Goal: Task Accomplishment & Management: Manage account settings

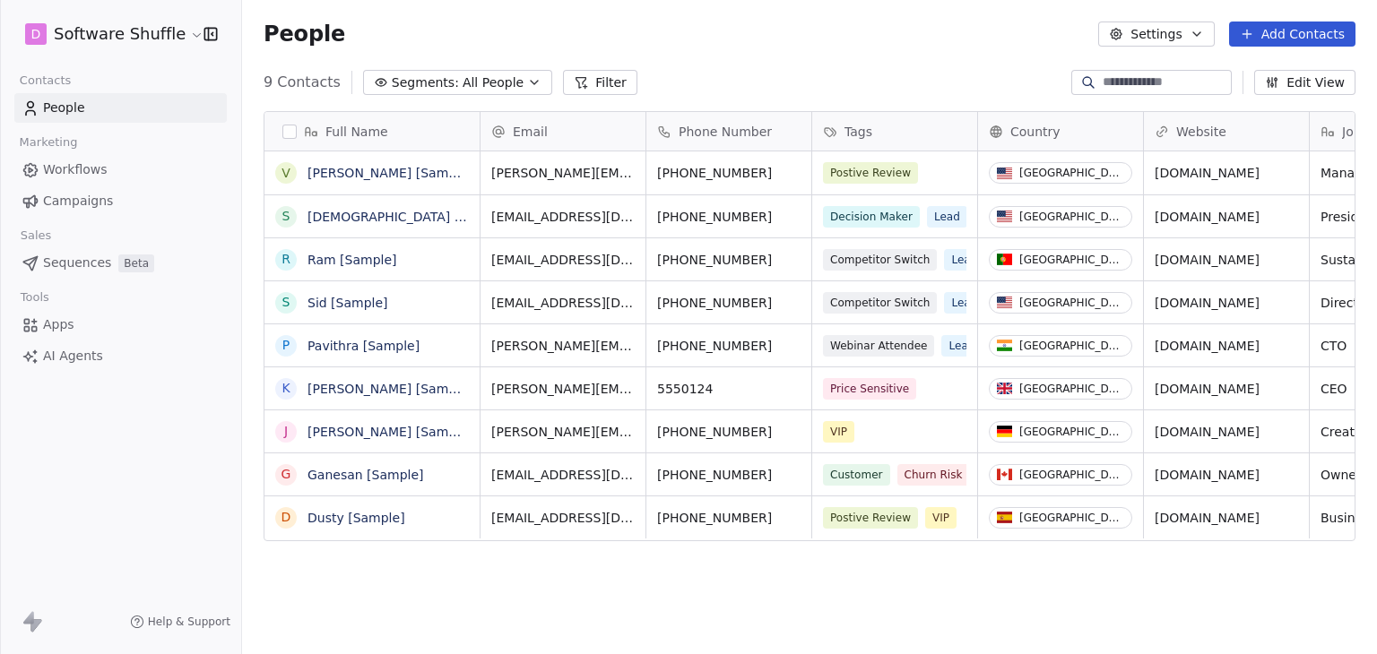
scroll to position [561, 1120]
click at [84, 41] on html "D Software Shuffle Contacts People Marketing Workflows Campaigns Sales Sequence…" at bounding box center [688, 327] width 1377 height 654
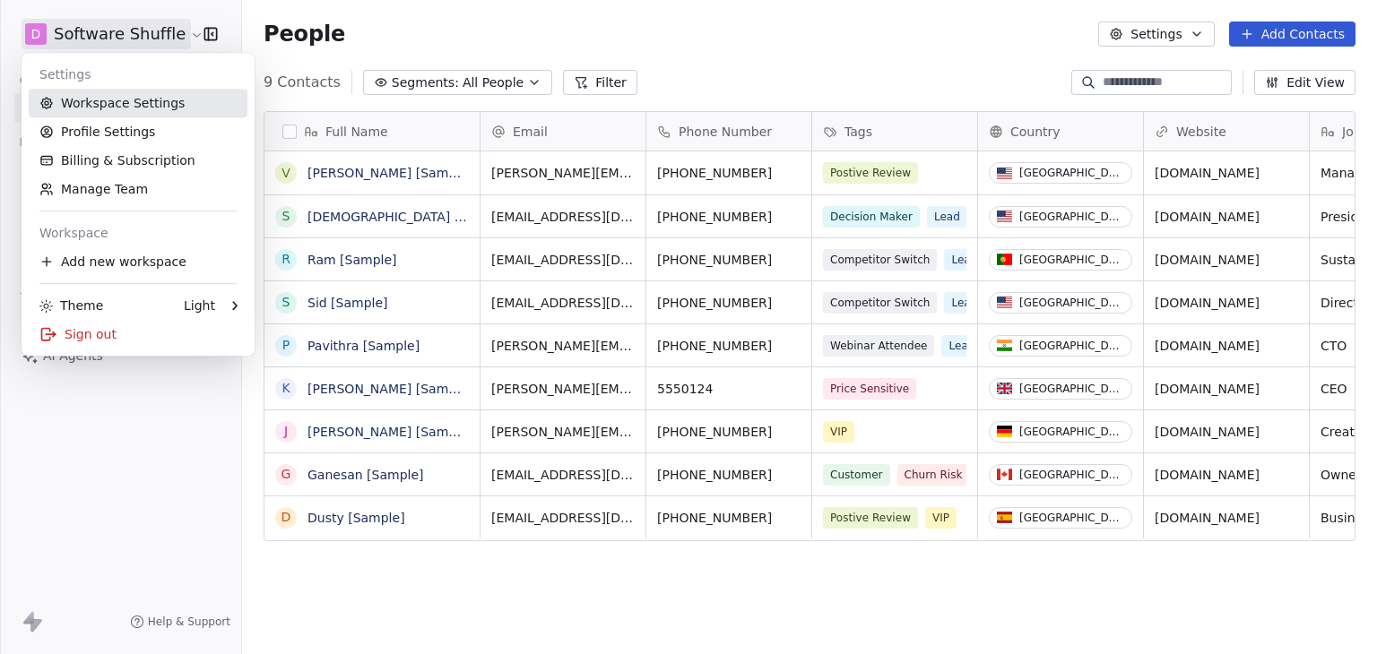
click at [94, 106] on link "Workspace Settings" at bounding box center [138, 103] width 219 height 29
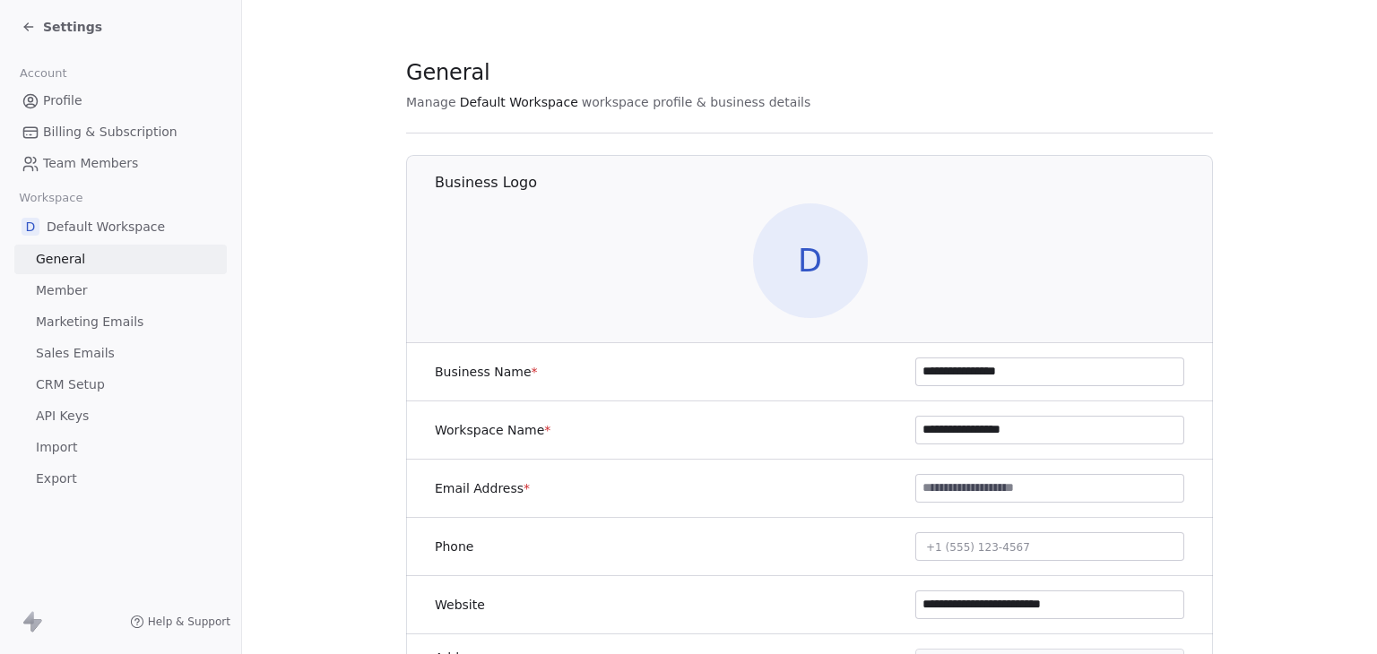
click at [96, 313] on span "Marketing Emails" at bounding box center [90, 322] width 108 height 19
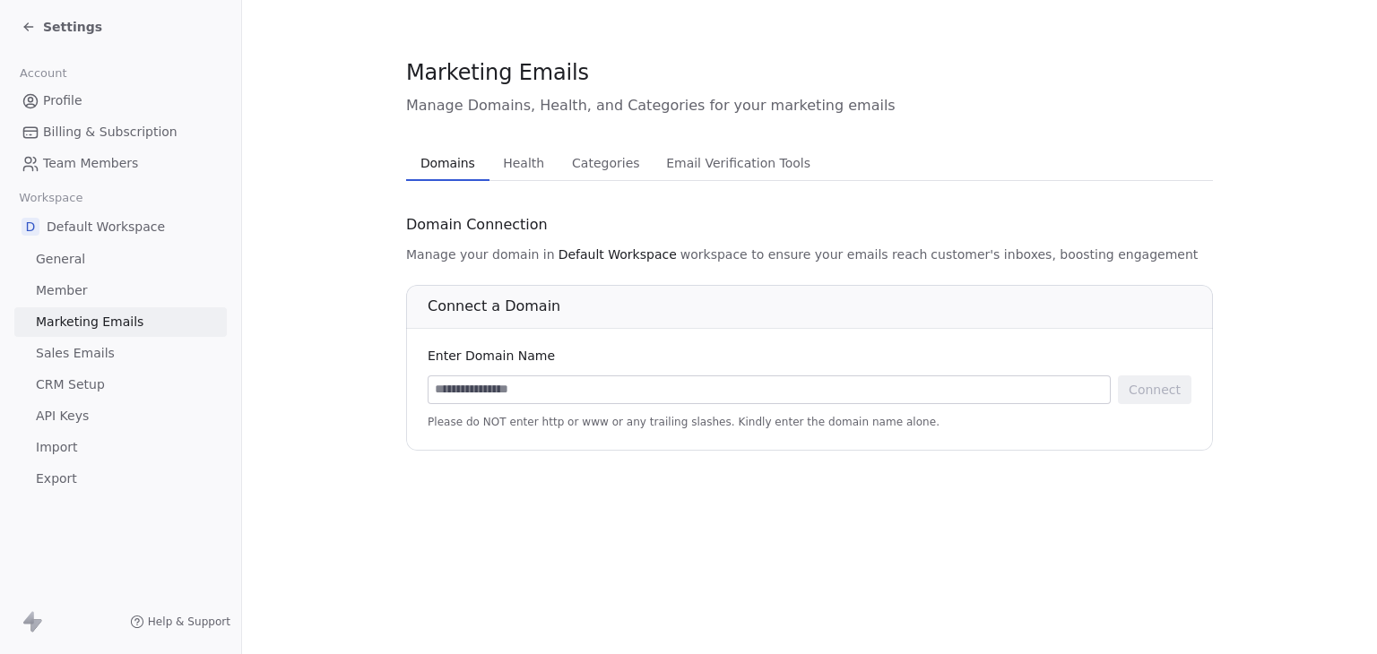
click at [47, 20] on span "Settings" at bounding box center [72, 27] width 59 height 18
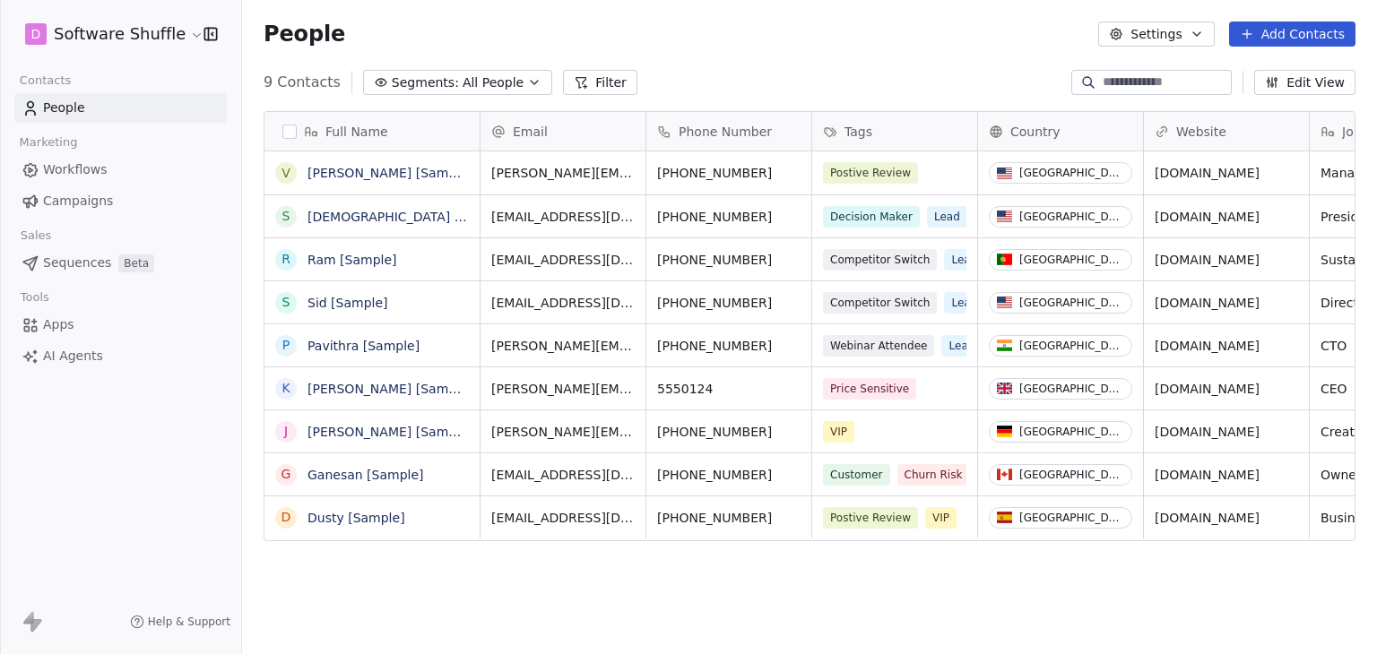
scroll to position [561, 1120]
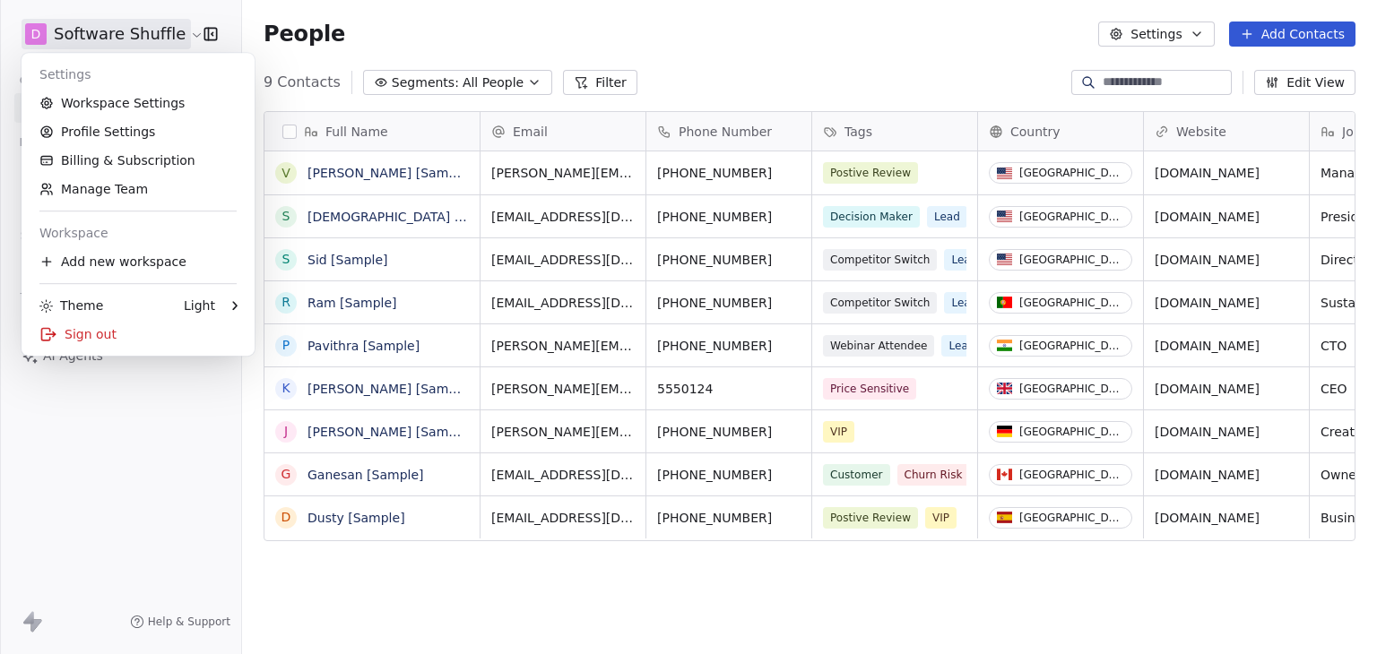
click at [180, 33] on html "D Software Shuffle Contacts People Marketing Workflows Campaigns Sales Sequence…" at bounding box center [688, 327] width 1377 height 654
click at [158, 104] on link "Workspace Settings" at bounding box center [138, 103] width 219 height 29
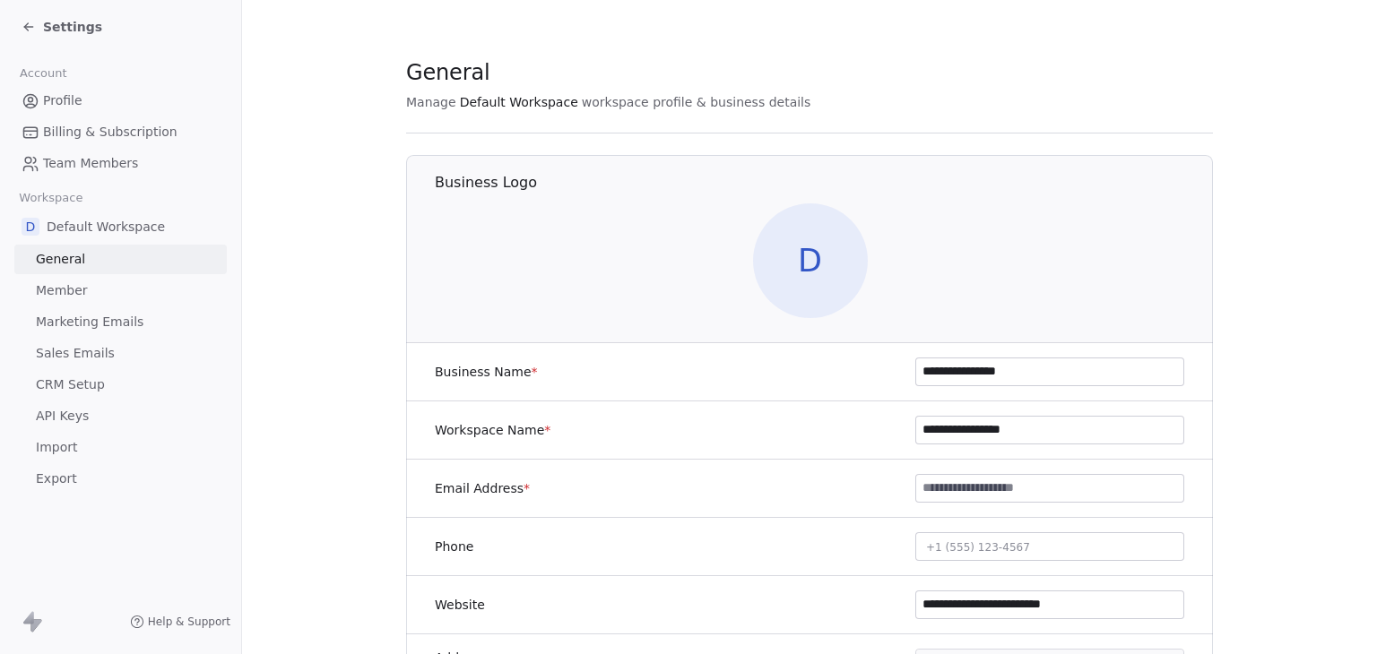
click at [114, 349] on link "Sales Emails" at bounding box center [120, 354] width 212 height 30
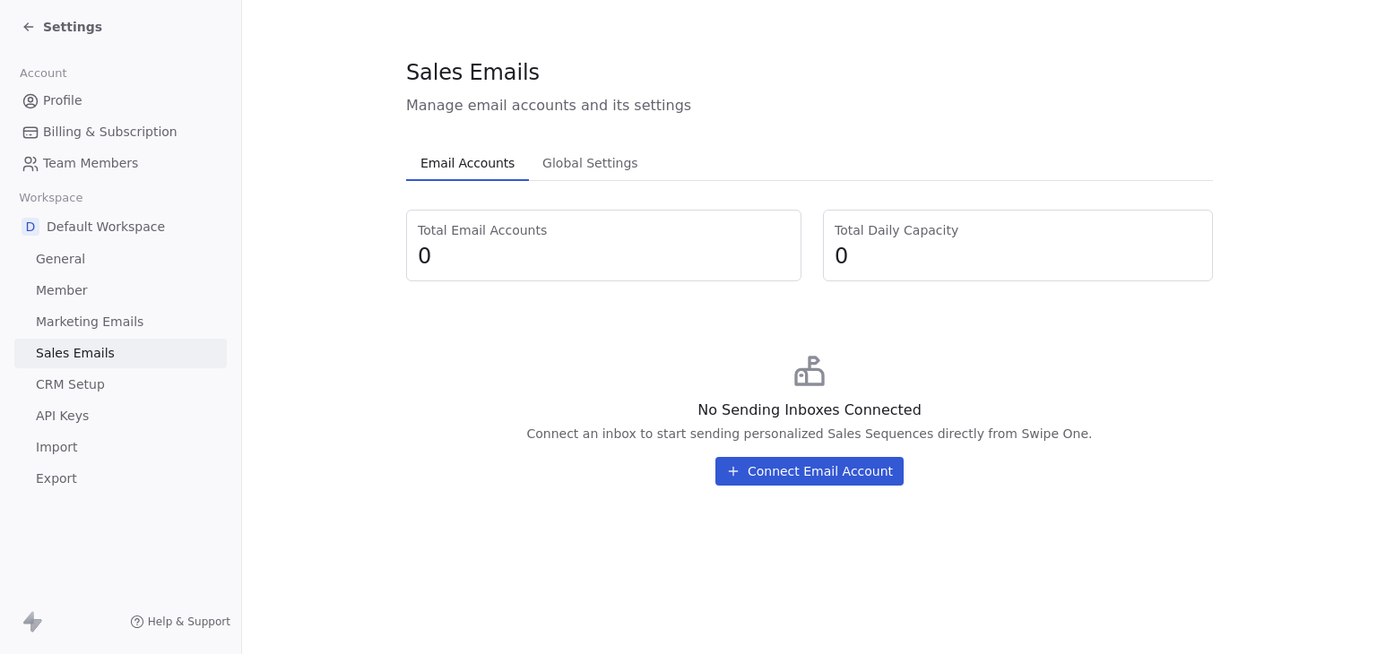
click at [82, 25] on span "Settings" at bounding box center [72, 27] width 59 height 18
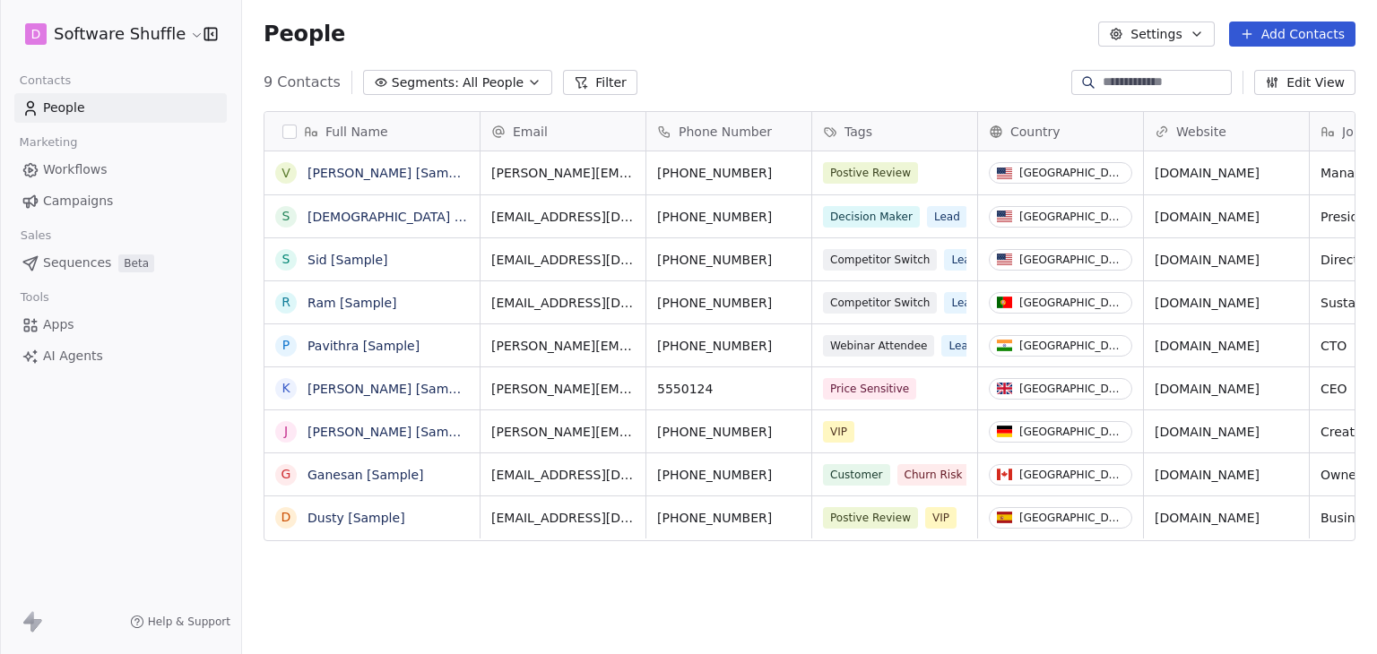
scroll to position [561, 1120]
click at [72, 261] on span "Sequences" at bounding box center [77, 263] width 68 height 19
